Goal: Navigation & Orientation: Find specific page/section

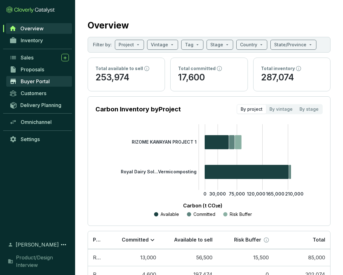
click at [30, 81] on span "Buyer Portal" at bounding box center [35, 81] width 29 height 6
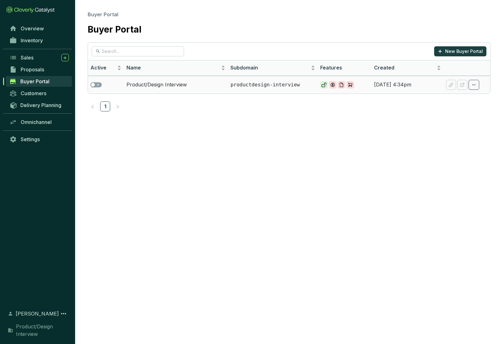
click at [244, 85] on p "productdesign-interview" at bounding box center [273, 84] width 85 height 7
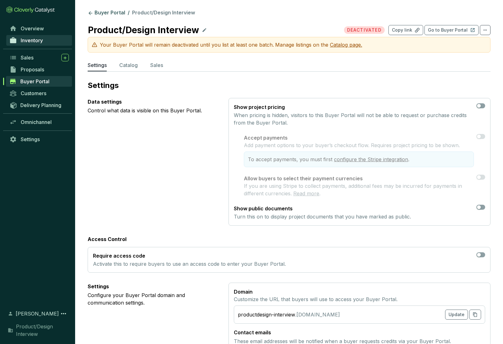
click at [30, 37] on span "Inventory" at bounding box center [32, 40] width 22 height 6
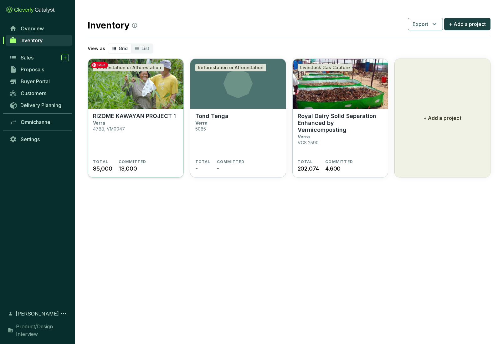
click at [114, 93] on img at bounding box center [136, 84] width 96 height 50
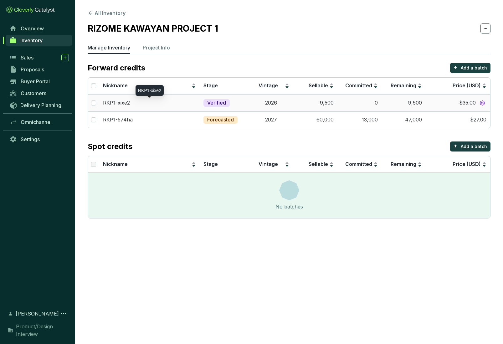
click at [123, 102] on p "RKP1-xixe2" at bounding box center [116, 103] width 27 height 7
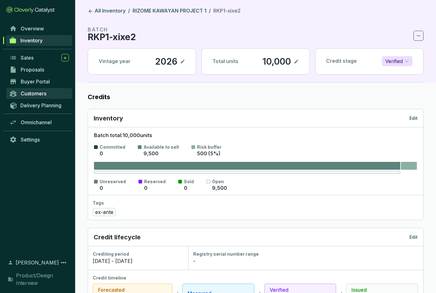
click at [27, 93] on span "Customers" at bounding box center [34, 93] width 26 height 6
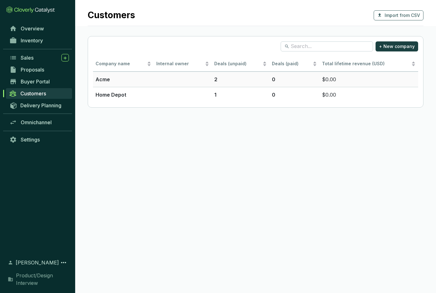
click at [103, 77] on p "Acme" at bounding box center [124, 79] width 56 height 8
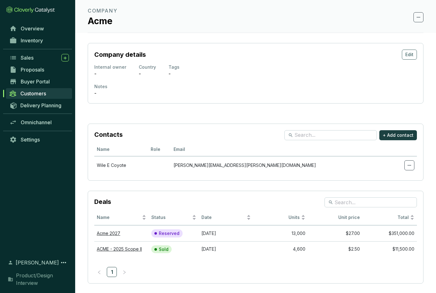
scroll to position [21, 0]
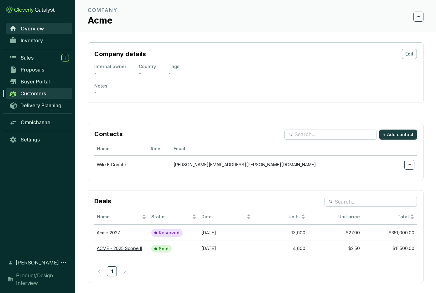
click at [32, 28] on span "Overview" at bounding box center [32, 28] width 23 height 6
